Goal: Information Seeking & Learning: Check status

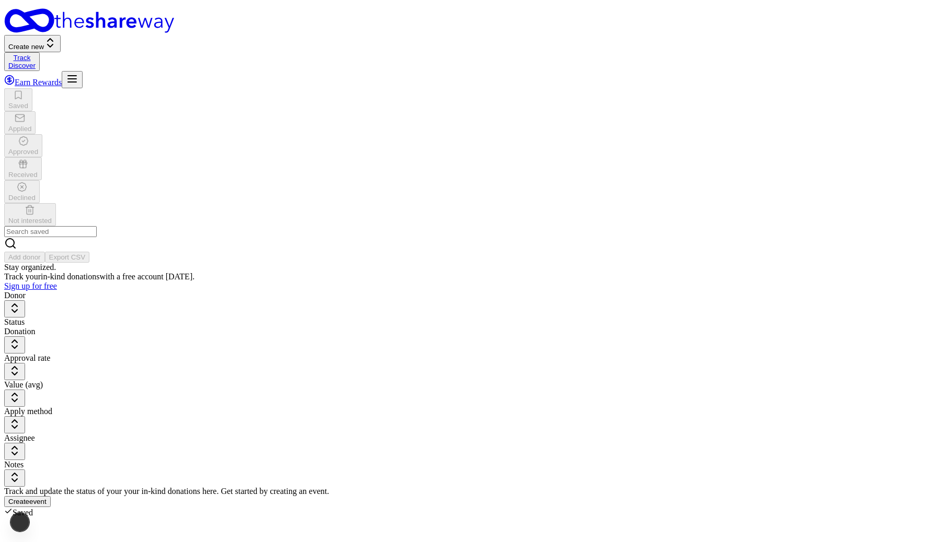
click at [61, 35] on button "Create new" at bounding box center [32, 43] width 56 height 17
click at [108, 42] on button "In-Kind" at bounding box center [94, 44] width 30 height 11
click at [373, 88] on div "Saved Applied Approved Received Declined Not interested Add donor Export CSV" at bounding box center [470, 175] width 932 height 175
click at [76, 79] on line "button" at bounding box center [72, 79] width 8 height 0
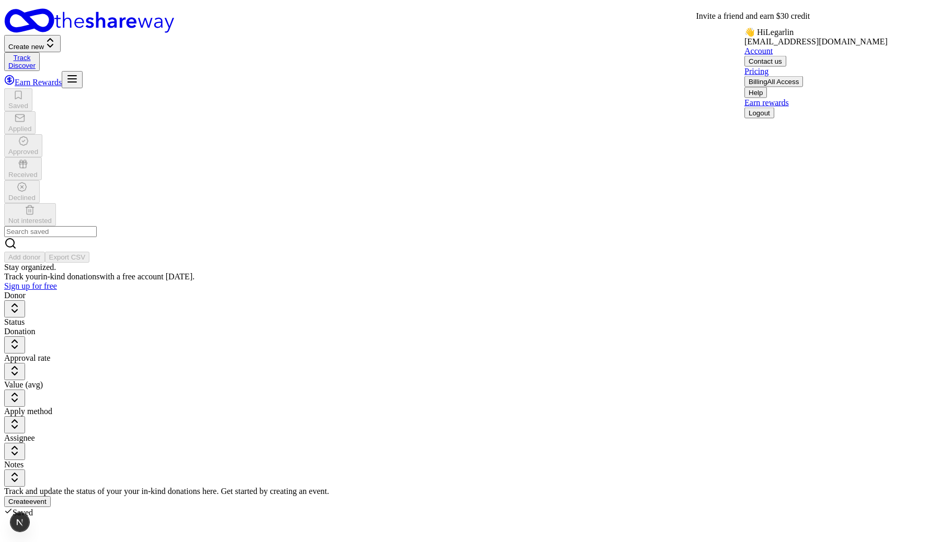
click at [558, 13] on div "Create new Track Discover Earn Rewards" at bounding box center [470, 48] width 932 height 80
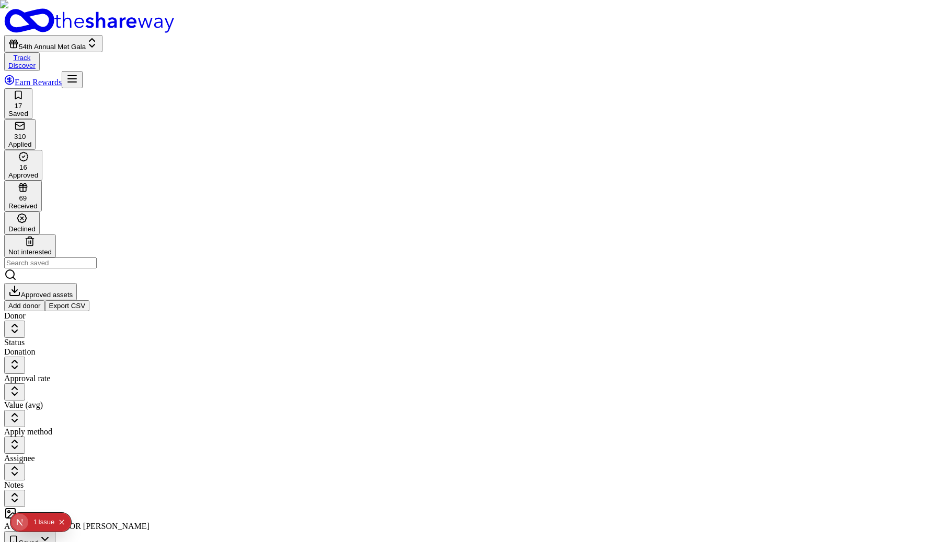
click at [38, 152] on div "16 Approved" at bounding box center [23, 166] width 30 height 28
click at [38, 182] on div "69 Received" at bounding box center [22, 196] width 29 height 28
click at [38, 171] on div "Approved" at bounding box center [23, 175] width 30 height 8
click at [102, 35] on button "54th Annual Met Gala" at bounding box center [53, 43] width 98 height 17
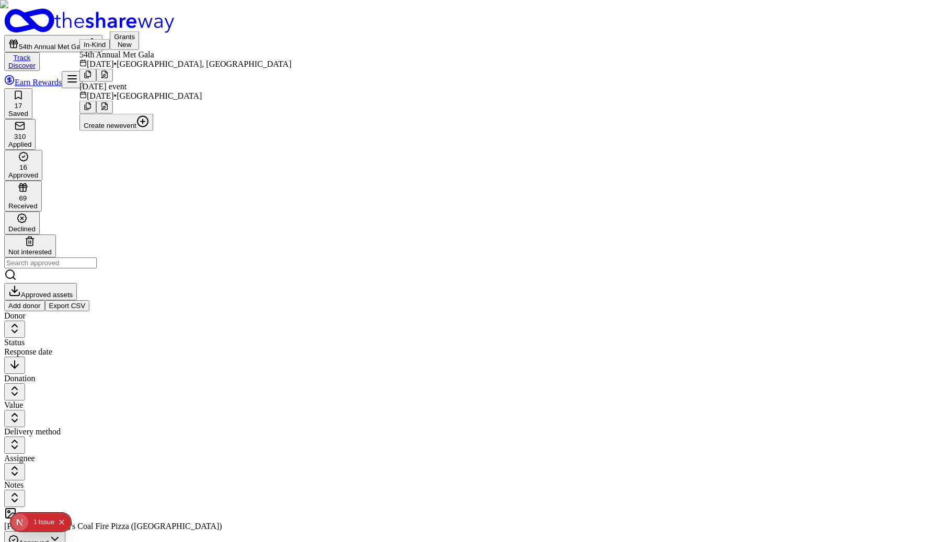
click at [131, 101] on div "[DATE] • [GEOGRAPHIC_DATA]" at bounding box center [185, 95] width 212 height 9
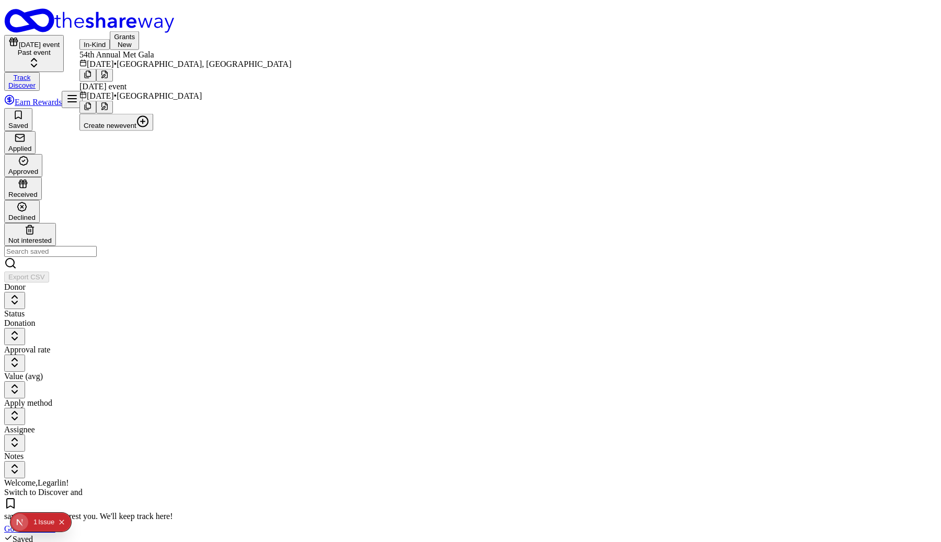
click at [354, 350] on div "Donor Status Donation Approval rate Value (avg) Apply method Assignee Notes Wel…" at bounding box center [470, 517] width 932 height 469
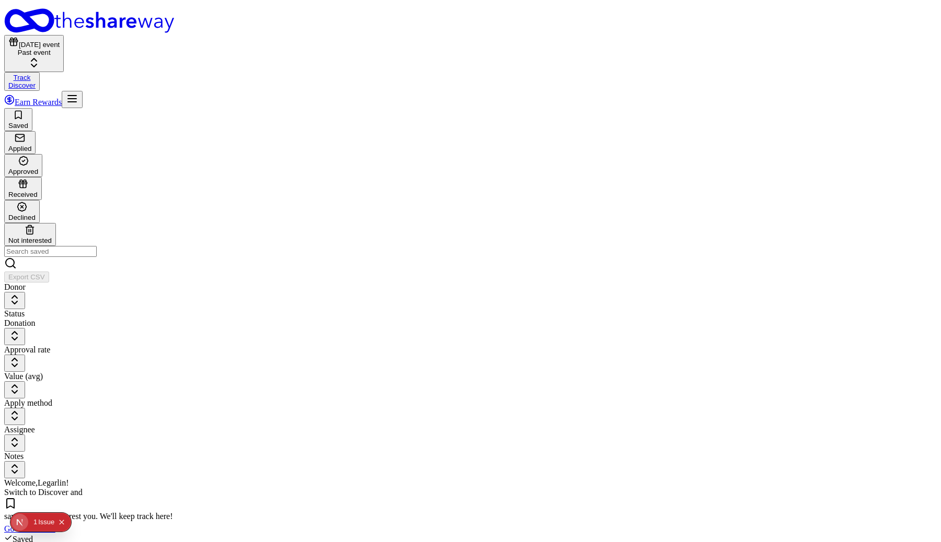
click at [38, 156] on div "button" at bounding box center [23, 162] width 30 height 12
click at [38, 179] on div "Received" at bounding box center [22, 189] width 29 height 20
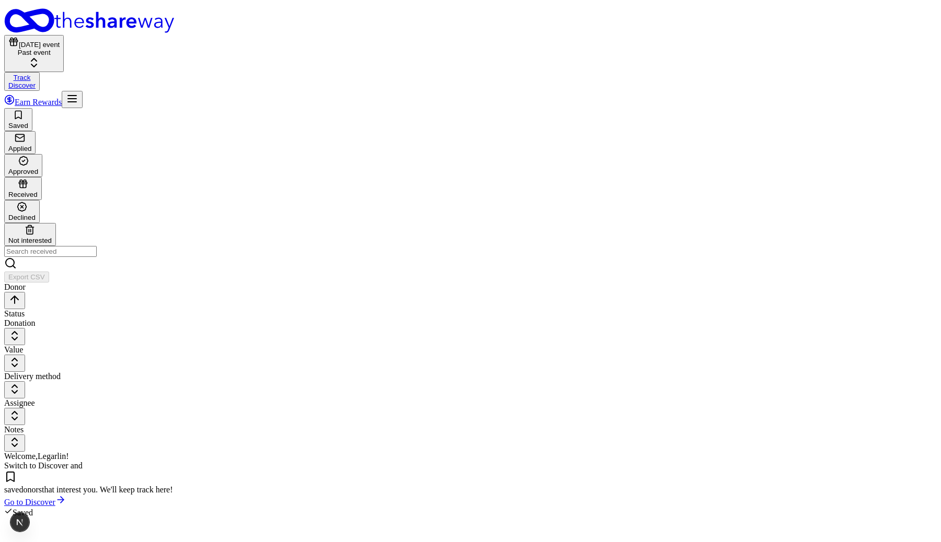
click at [38, 168] on div "Approved" at bounding box center [23, 172] width 30 height 8
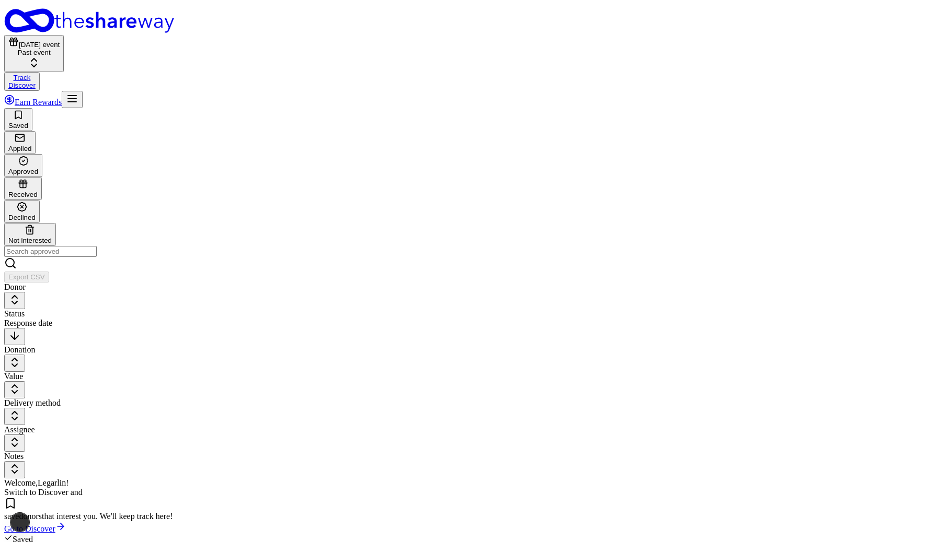
click at [38, 179] on div "Received" at bounding box center [22, 189] width 29 height 20
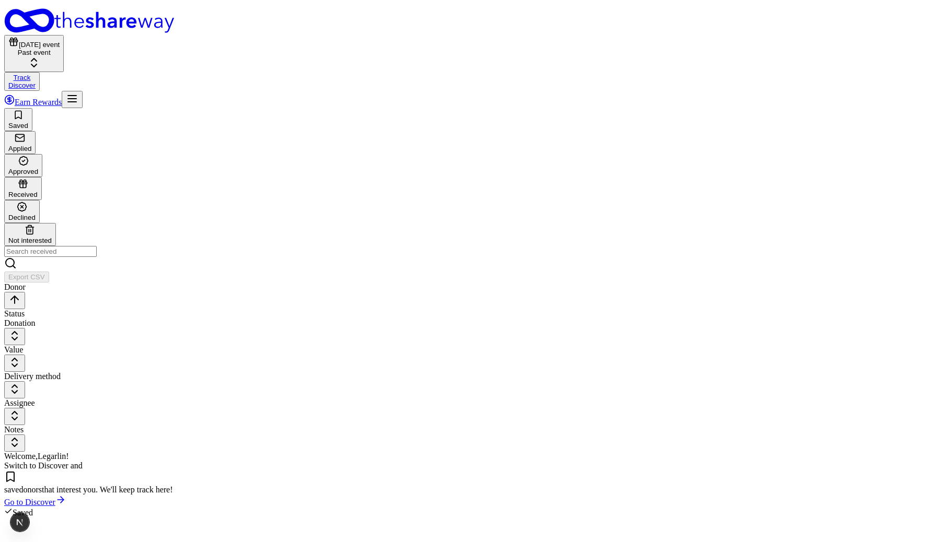
click at [36, 202] on div "Declined" at bounding box center [21, 212] width 27 height 20
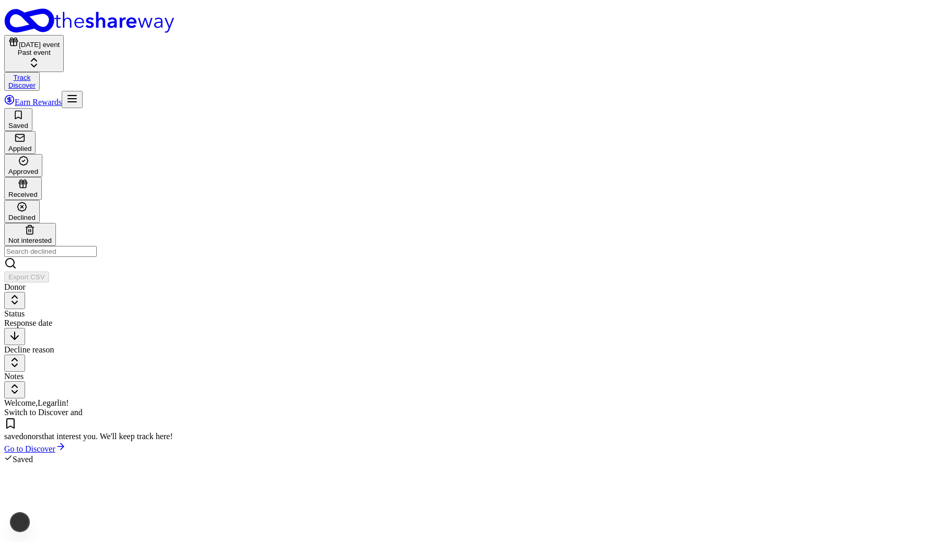
click at [35, 225] on icon "button" at bounding box center [30, 230] width 10 height 10
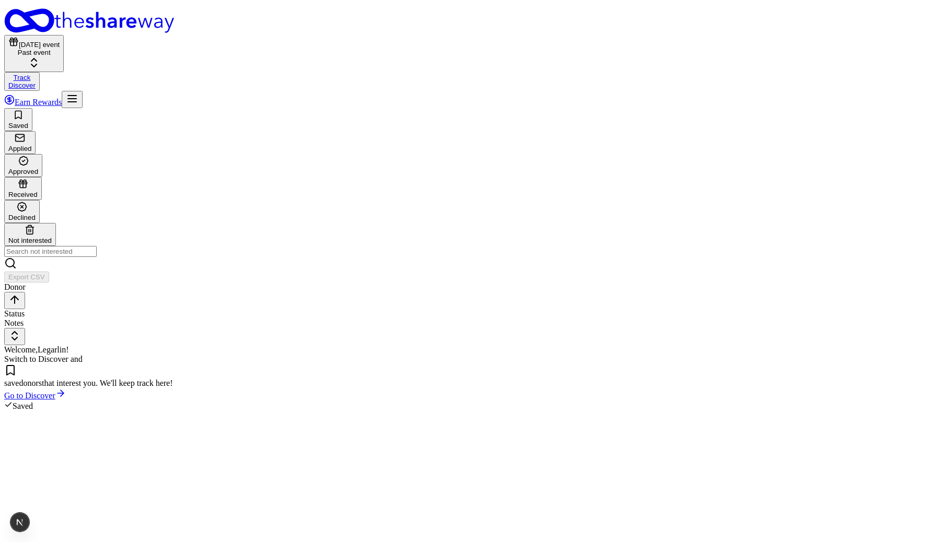
click at [24, 110] on icon "button" at bounding box center [18, 115] width 10 height 10
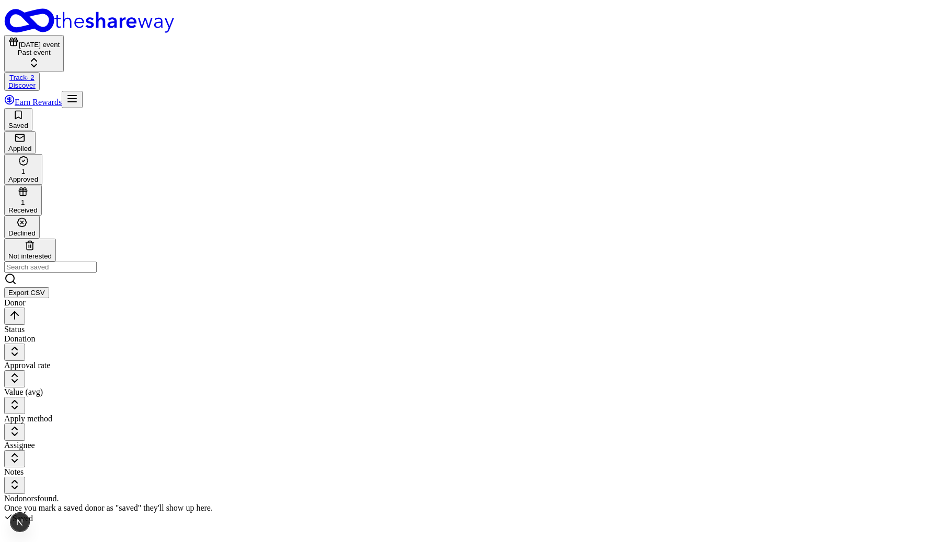
click at [38, 206] on div "Received" at bounding box center [22, 210] width 29 height 8
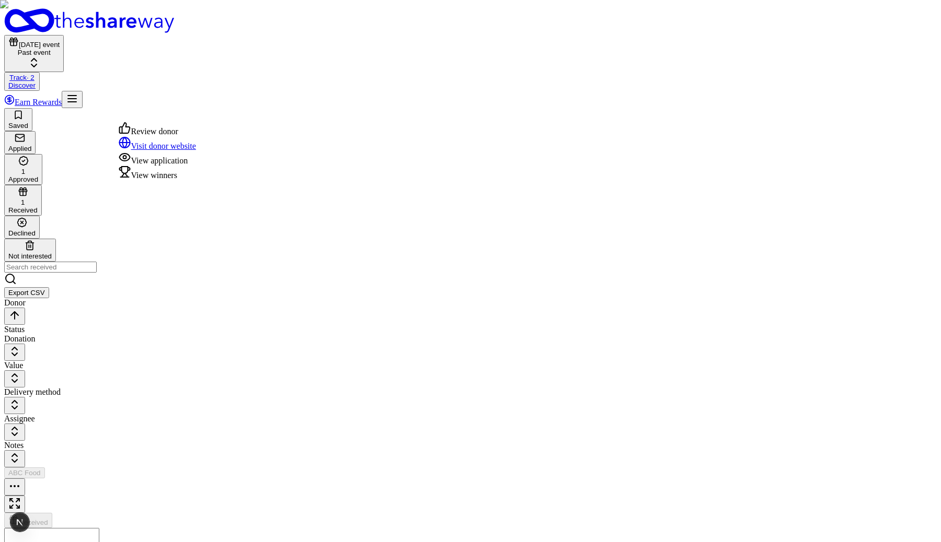
click at [25, 479] on button "button" at bounding box center [14, 487] width 21 height 17
click at [182, 180] on div "View winners" at bounding box center [157, 173] width 77 height 15
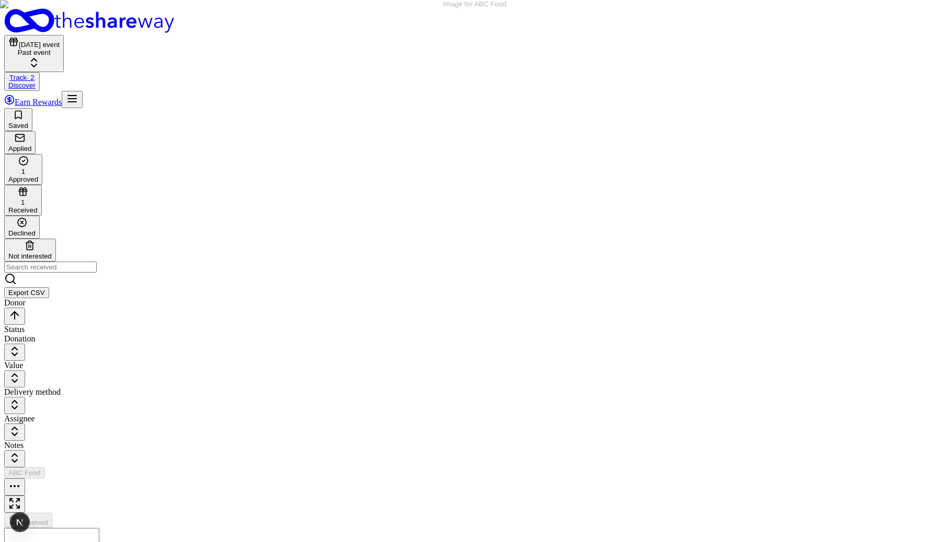
click at [25, 479] on button "button" at bounding box center [14, 487] width 21 height 17
click at [413, 468] on div "ABC Food Received $ This event has passed Create a new event to start tracking …" at bounding box center [470, 551] width 932 height 166
click at [25, 479] on button "button" at bounding box center [14, 487] width 21 height 17
click at [178, 180] on div "View winners" at bounding box center [157, 173] width 77 height 15
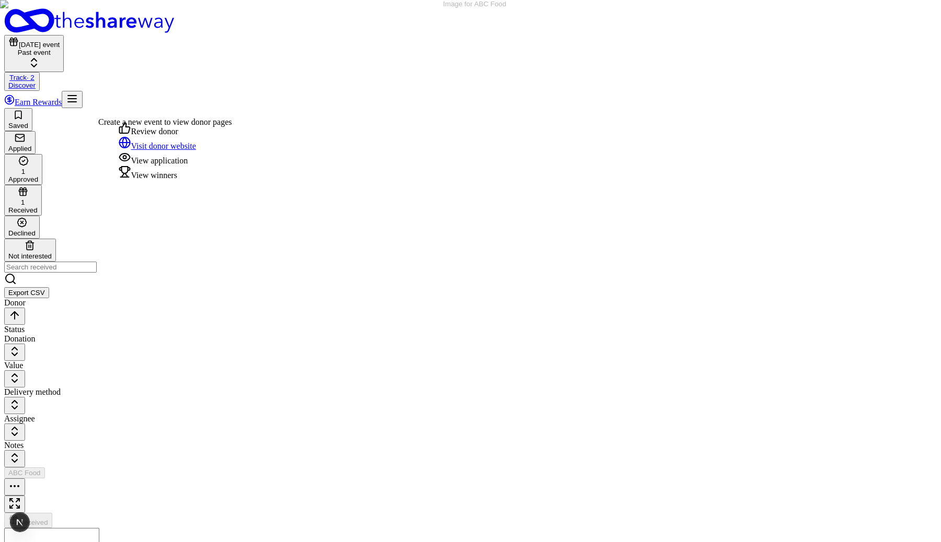
click at [25, 479] on button "button" at bounding box center [14, 487] width 21 height 17
click at [187, 180] on div "View winners" at bounding box center [157, 173] width 77 height 15
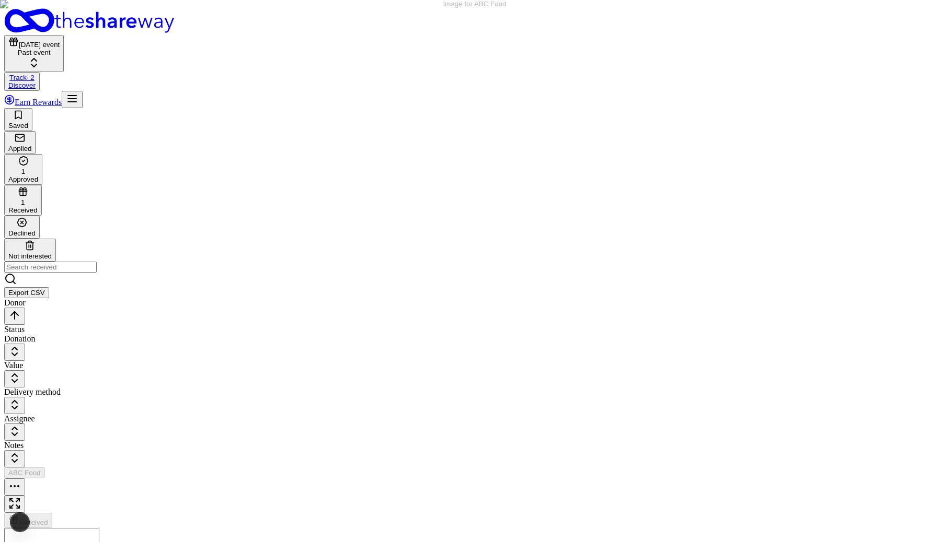
click at [25, 479] on button "button" at bounding box center [14, 487] width 21 height 17
click at [195, 180] on div "View winners" at bounding box center [157, 173] width 77 height 15
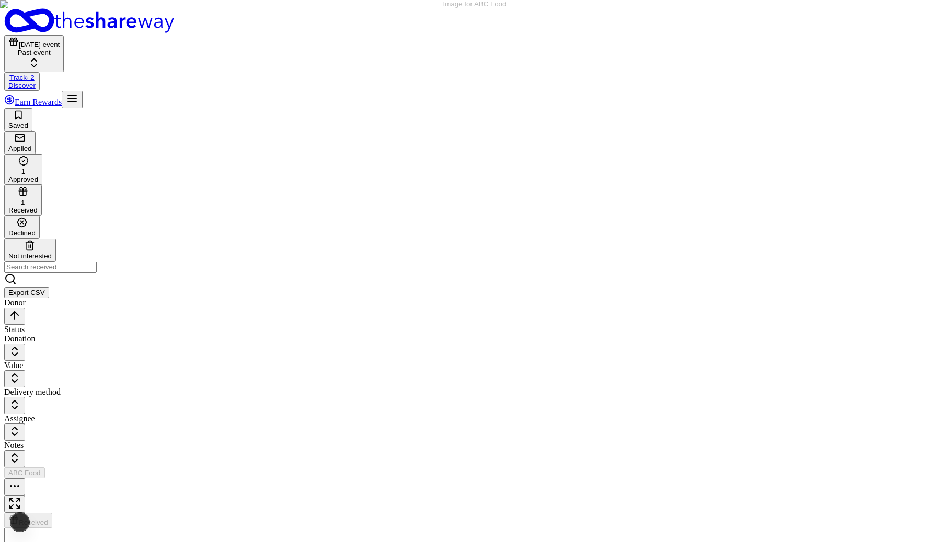
click at [25, 479] on button "button" at bounding box center [14, 487] width 21 height 17
click at [196, 180] on div "View winners" at bounding box center [157, 173] width 77 height 15
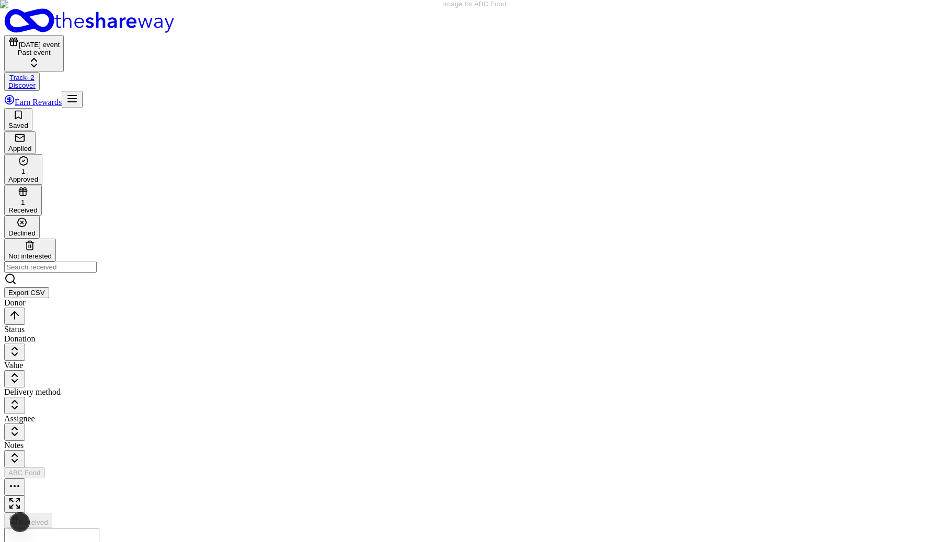
click at [25, 479] on button "button" at bounding box center [14, 487] width 21 height 17
click at [196, 180] on div "View winners" at bounding box center [157, 173] width 77 height 15
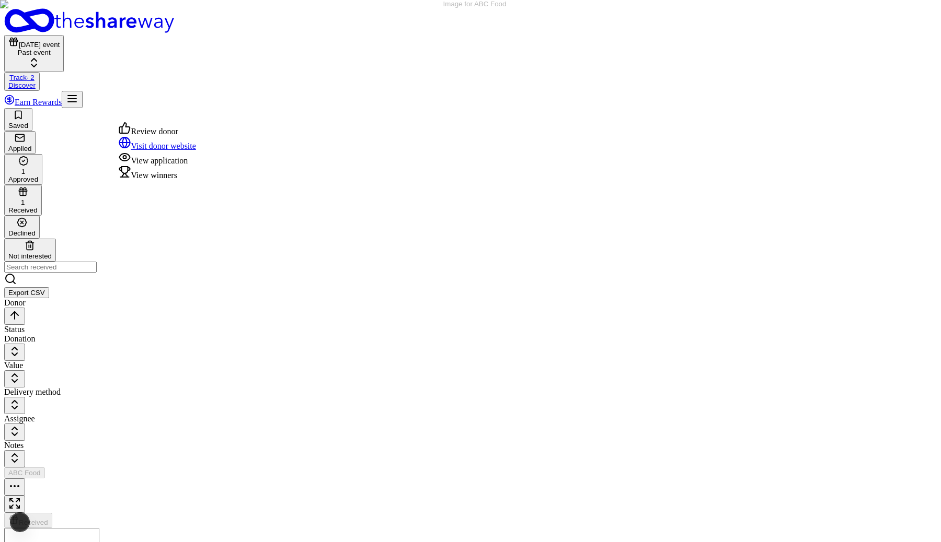
click at [25, 479] on button "button" at bounding box center [14, 487] width 21 height 17
click at [182, 180] on div "View winners" at bounding box center [157, 173] width 77 height 15
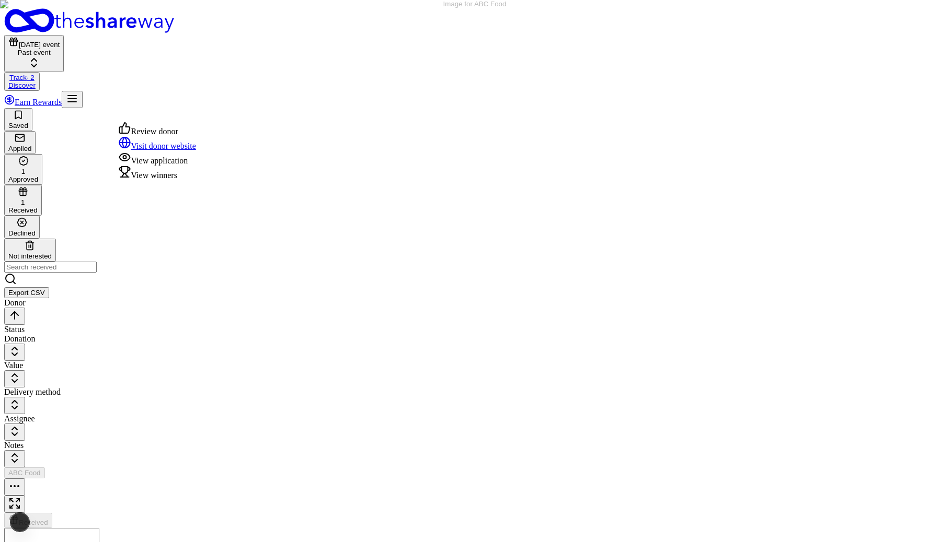
click at [25, 479] on button "button" at bounding box center [14, 487] width 21 height 17
click at [194, 180] on div "View winners" at bounding box center [157, 173] width 77 height 15
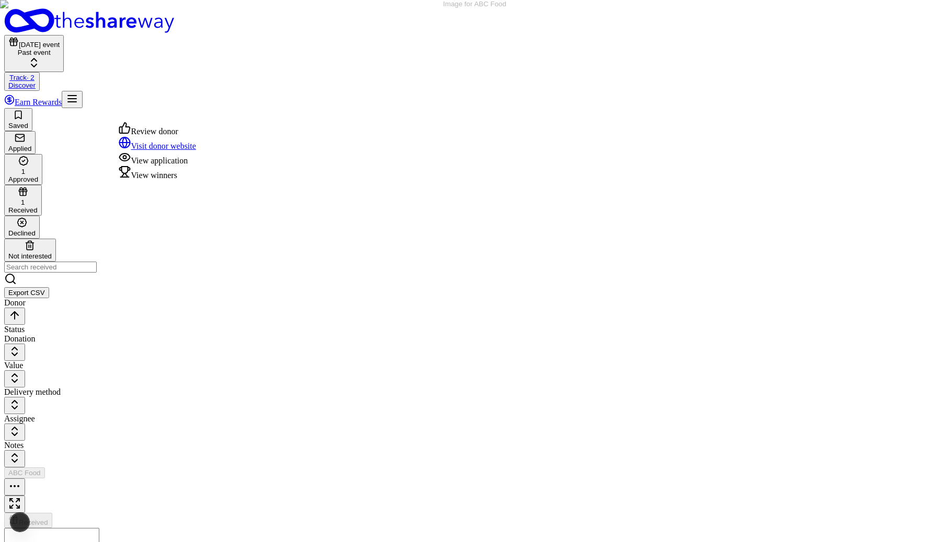
click at [25, 479] on button "button" at bounding box center [14, 487] width 21 height 17
click at [196, 180] on div "View winners" at bounding box center [157, 173] width 77 height 15
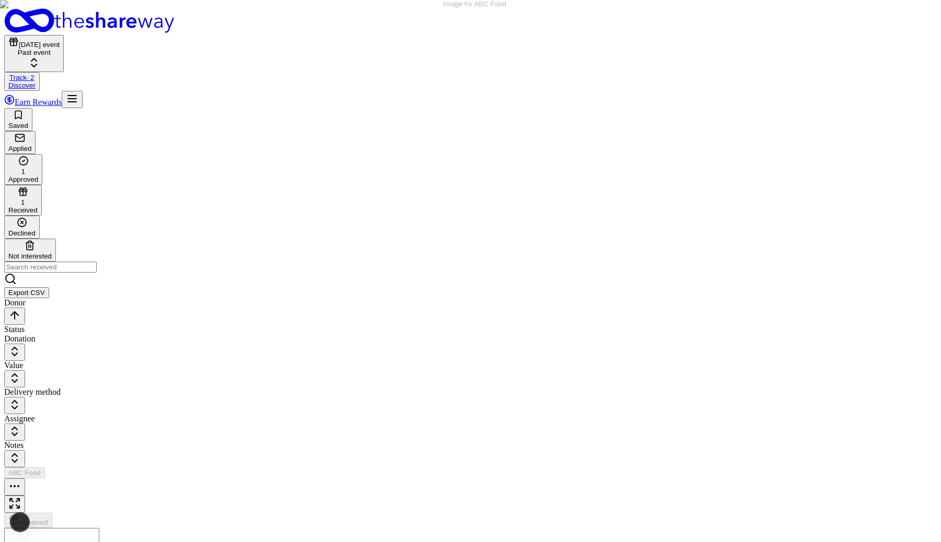
click at [25, 479] on button "button" at bounding box center [14, 487] width 21 height 17
click at [175, 180] on div "View winners" at bounding box center [157, 173] width 77 height 15
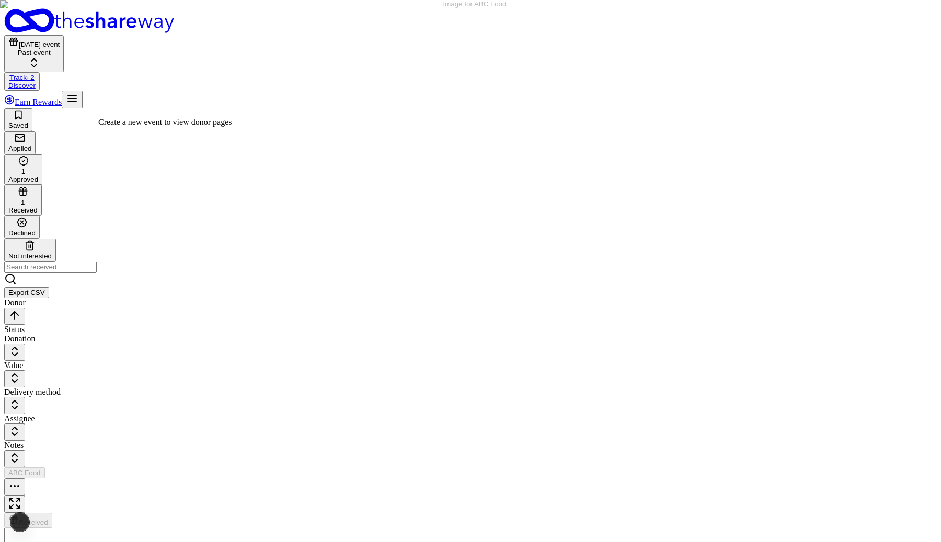
click at [25, 479] on button "button" at bounding box center [14, 487] width 21 height 17
click at [185, 180] on div "View winners" at bounding box center [157, 173] width 77 height 15
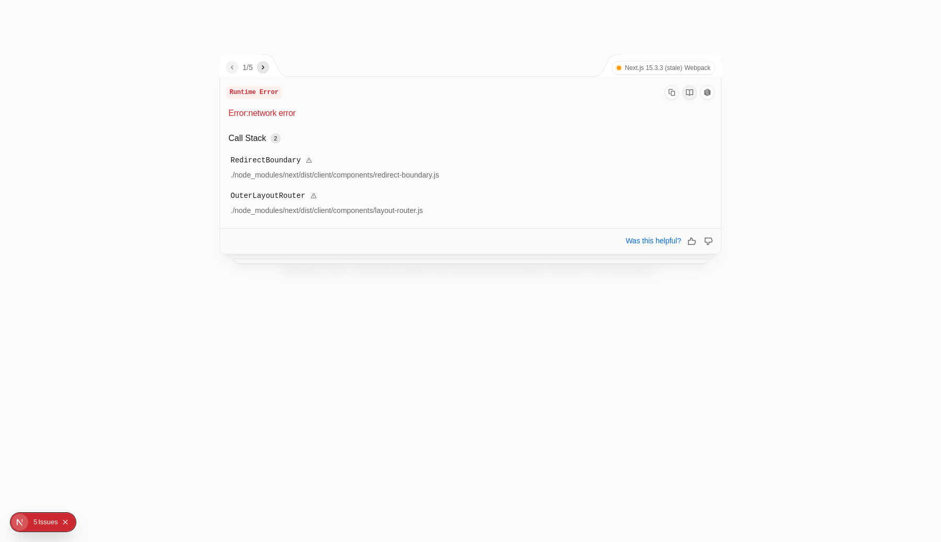
click at [443, 54] on div "1 / 5 Next.js 15.3.3 (stale) Webpack Runtime Error Error: network error Call St…" at bounding box center [470, 154] width 502 height 200
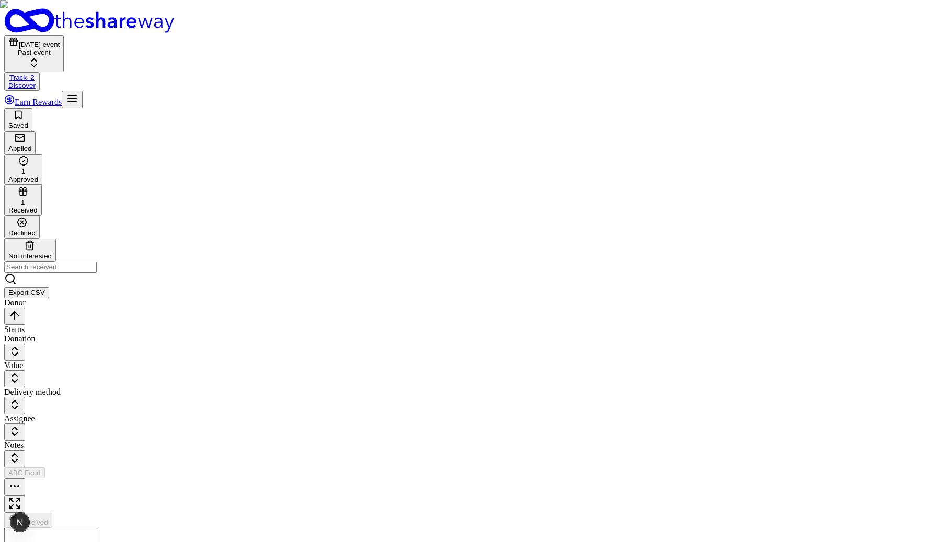
click at [208, 468] on div "ABC Food" at bounding box center [470, 482] width 932 height 28
click at [215, 468] on div "ABC Food" at bounding box center [470, 482] width 932 height 28
click at [207, 468] on div "ABC Food" at bounding box center [470, 482] width 932 height 28
click at [25, 479] on button "button" at bounding box center [14, 487] width 21 height 17
click at [196, 180] on div "View winners" at bounding box center [157, 173] width 77 height 15
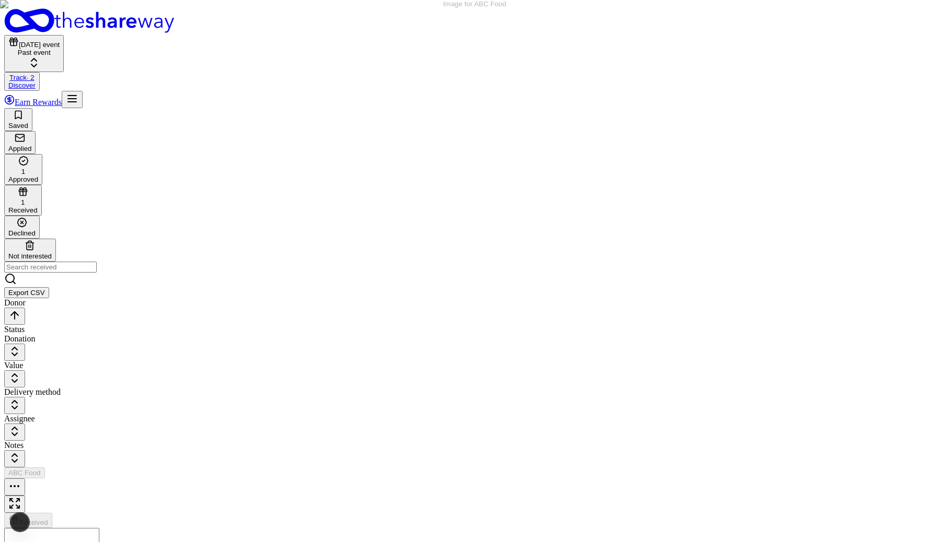
click at [25, 479] on button "button" at bounding box center [14, 487] width 21 height 17
click at [184, 468] on div "ABC Food Received $ This event has passed Create a new event to start tracking …" at bounding box center [470, 551] width 932 height 166
click at [25, 479] on button "button" at bounding box center [14, 487] width 21 height 17
click at [191, 180] on div "View winners" at bounding box center [157, 173] width 77 height 15
